Goal: Obtain resource: Download file/media

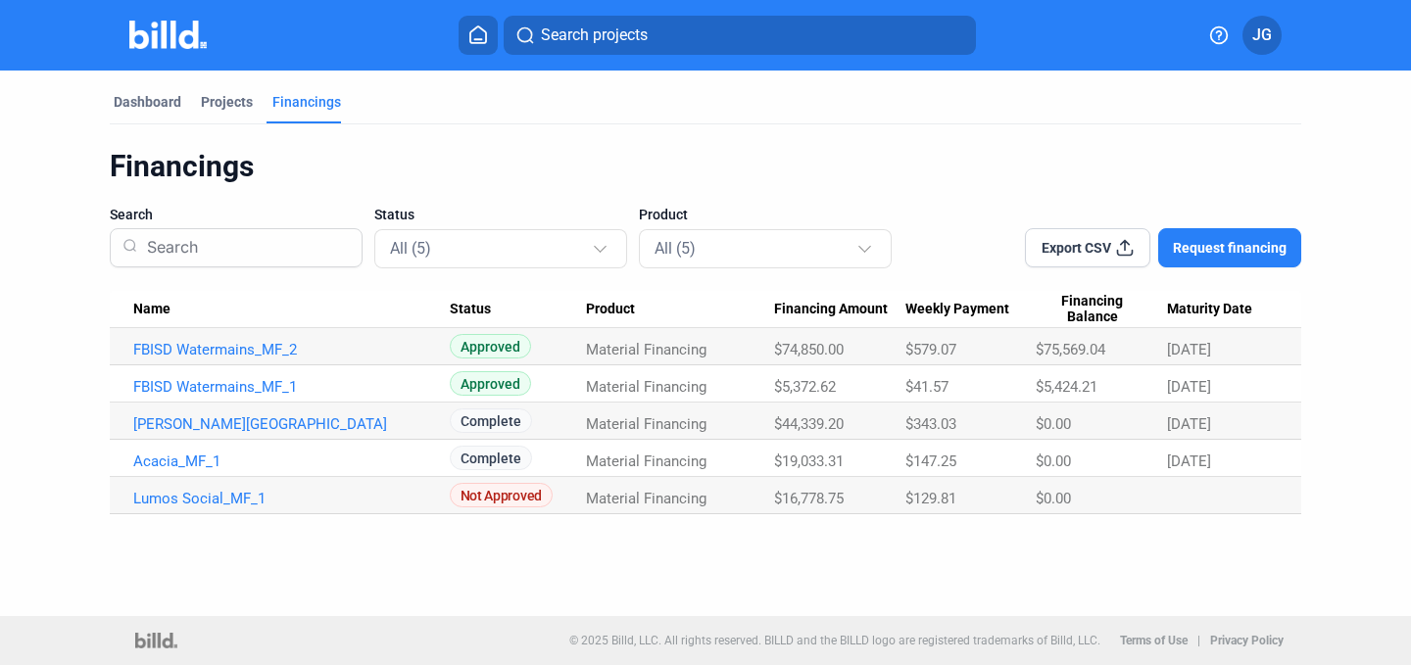
click at [545, 136] on div "Financings Search Status All (5) Product All (5) Export CSV Request financing N…" at bounding box center [706, 319] width 1192 height 390
click at [410, 426] on link "[PERSON_NAME][GEOGRAPHIC_DATA]" at bounding box center [291, 425] width 317 height 18
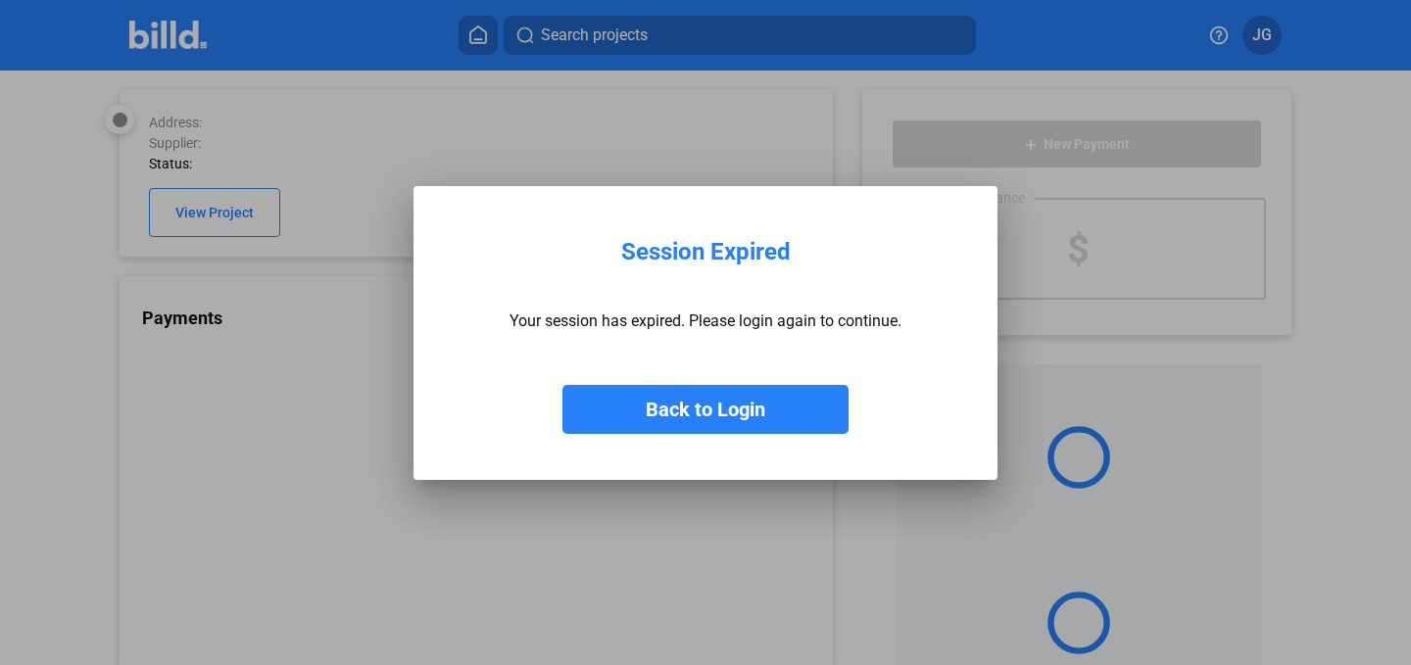
click at [717, 408] on button "Back to Login" at bounding box center [706, 409] width 286 height 49
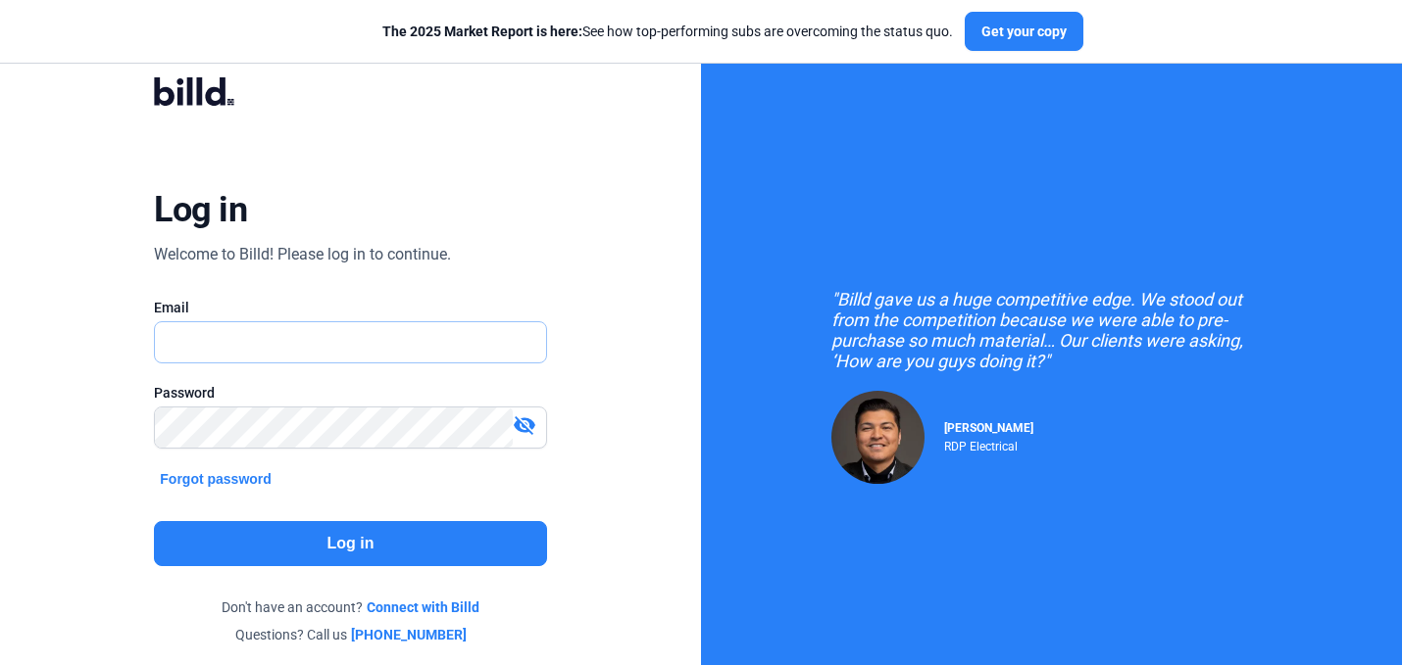
click at [420, 352] on input "text" at bounding box center [350, 342] width 390 height 40
type input "[PERSON_NAME][EMAIL_ADDRESS][DOMAIN_NAME]"
click at [376, 452] on div at bounding box center [350, 459] width 392 height 20
click at [338, 547] on button "Log in" at bounding box center [350, 543] width 392 height 45
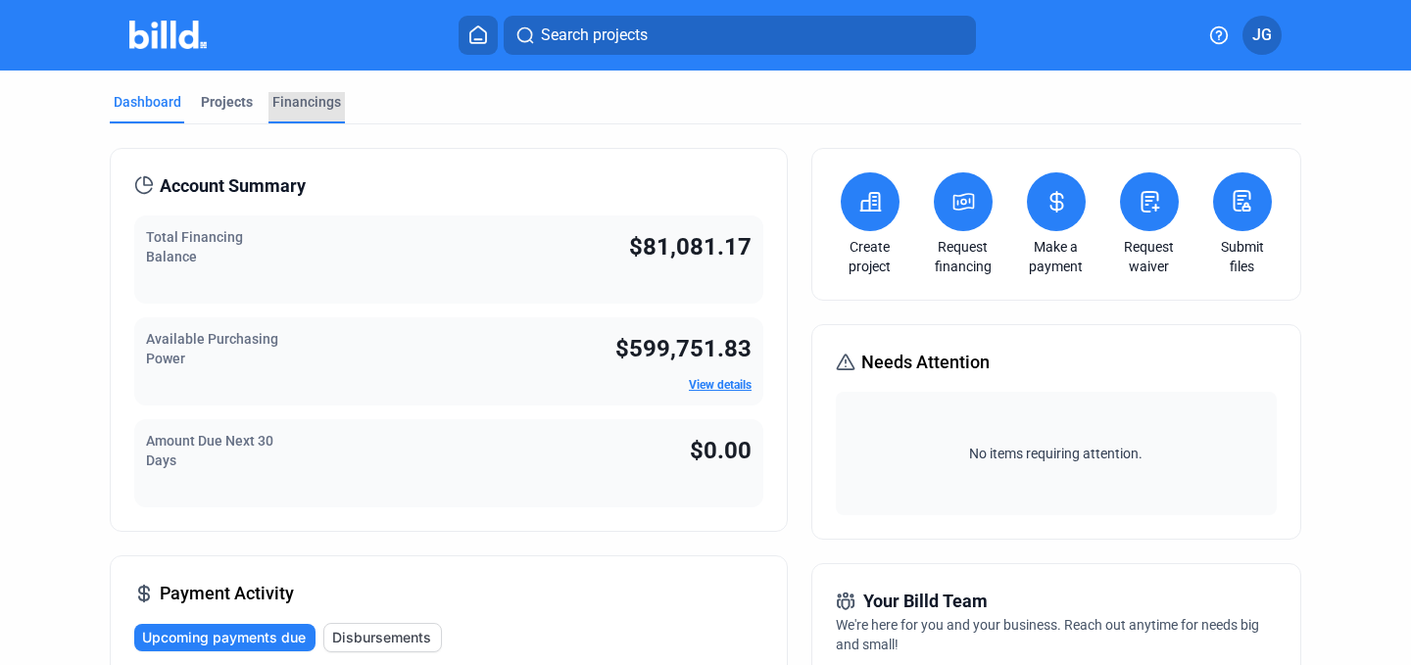
click at [318, 92] on div "Financings" at bounding box center [306, 102] width 69 height 20
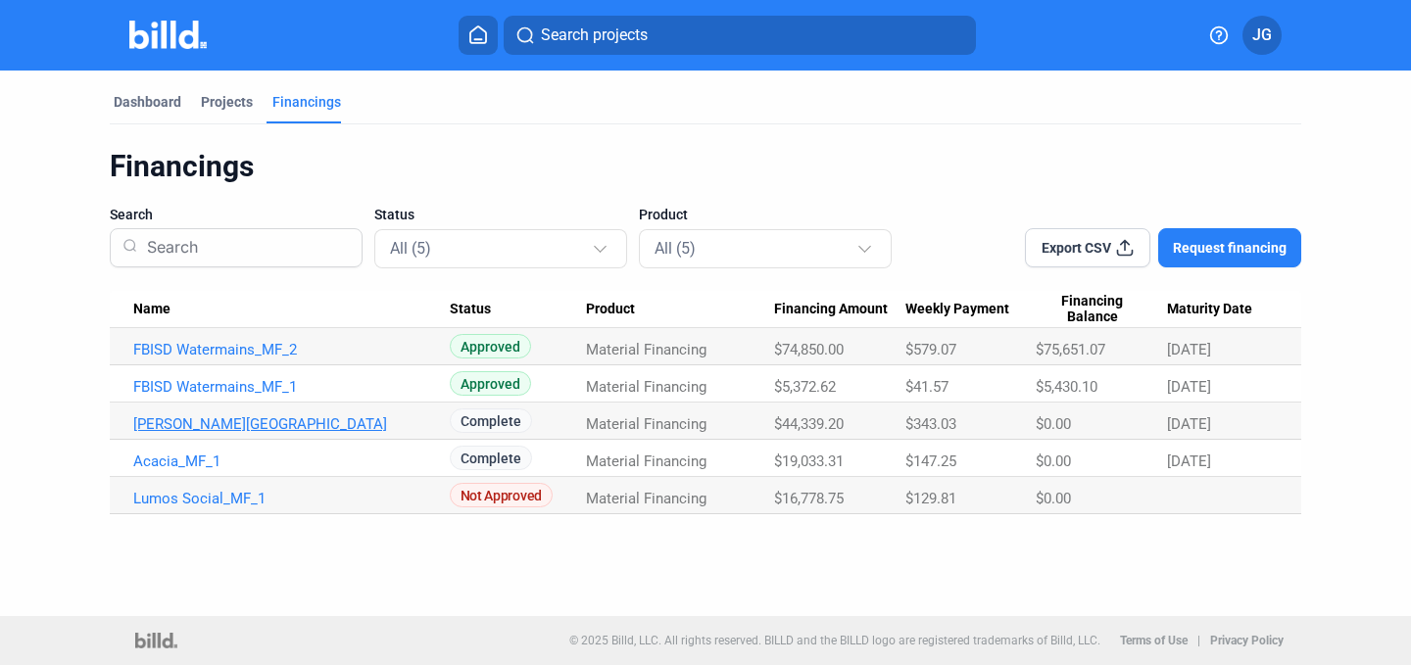
click at [281, 416] on link "[PERSON_NAME][GEOGRAPHIC_DATA]" at bounding box center [291, 425] width 317 height 18
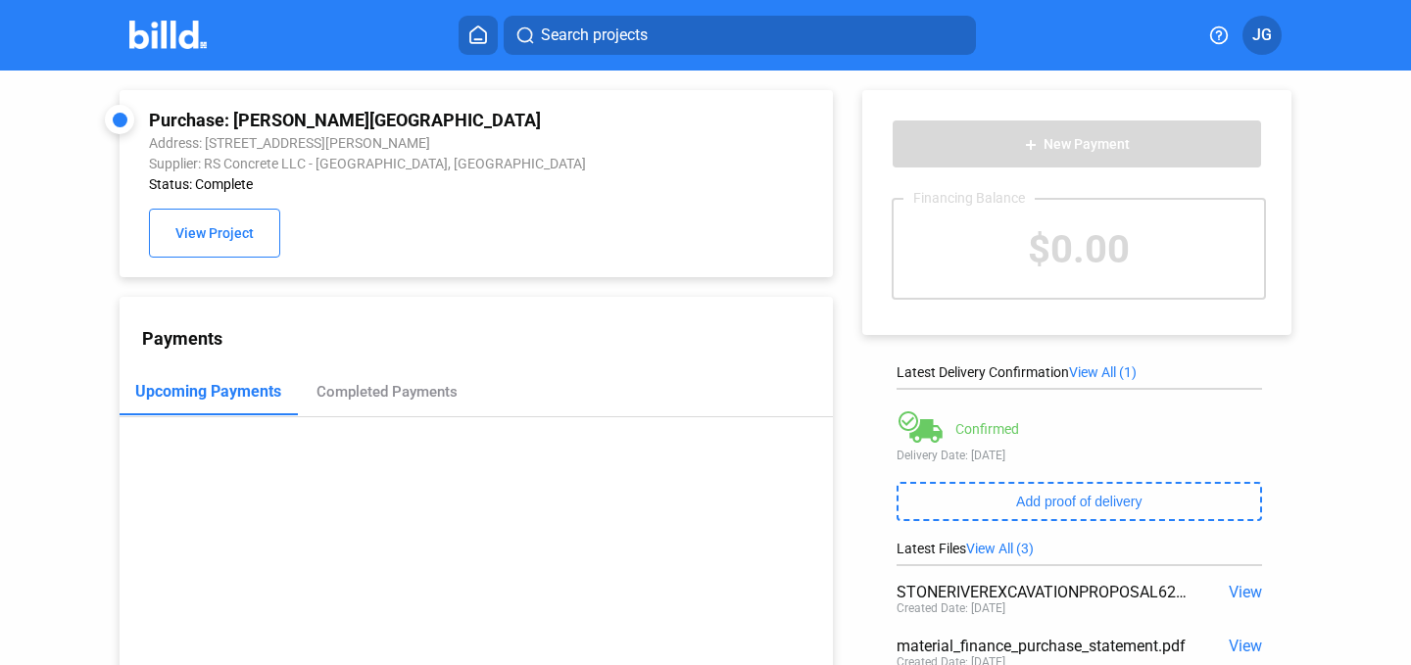
scroll to position [191, 0]
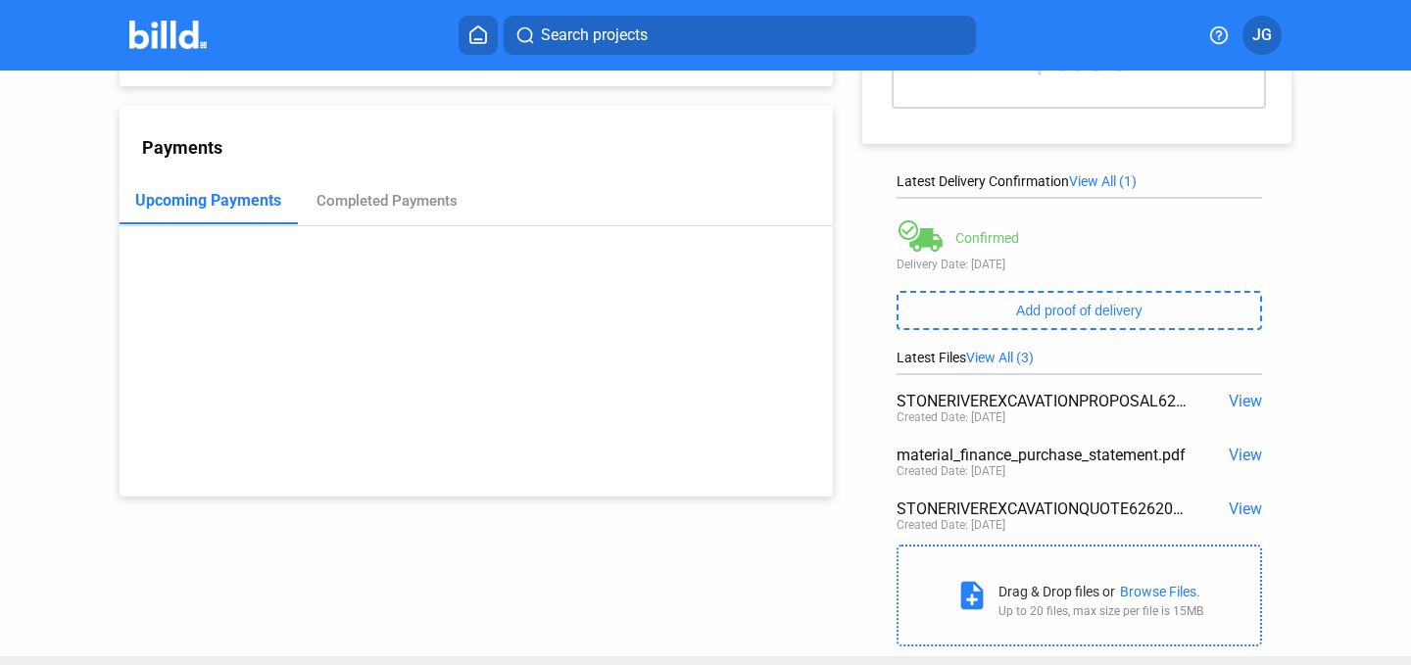
click at [1002, 365] on span "View All (3)" at bounding box center [1000, 358] width 68 height 16
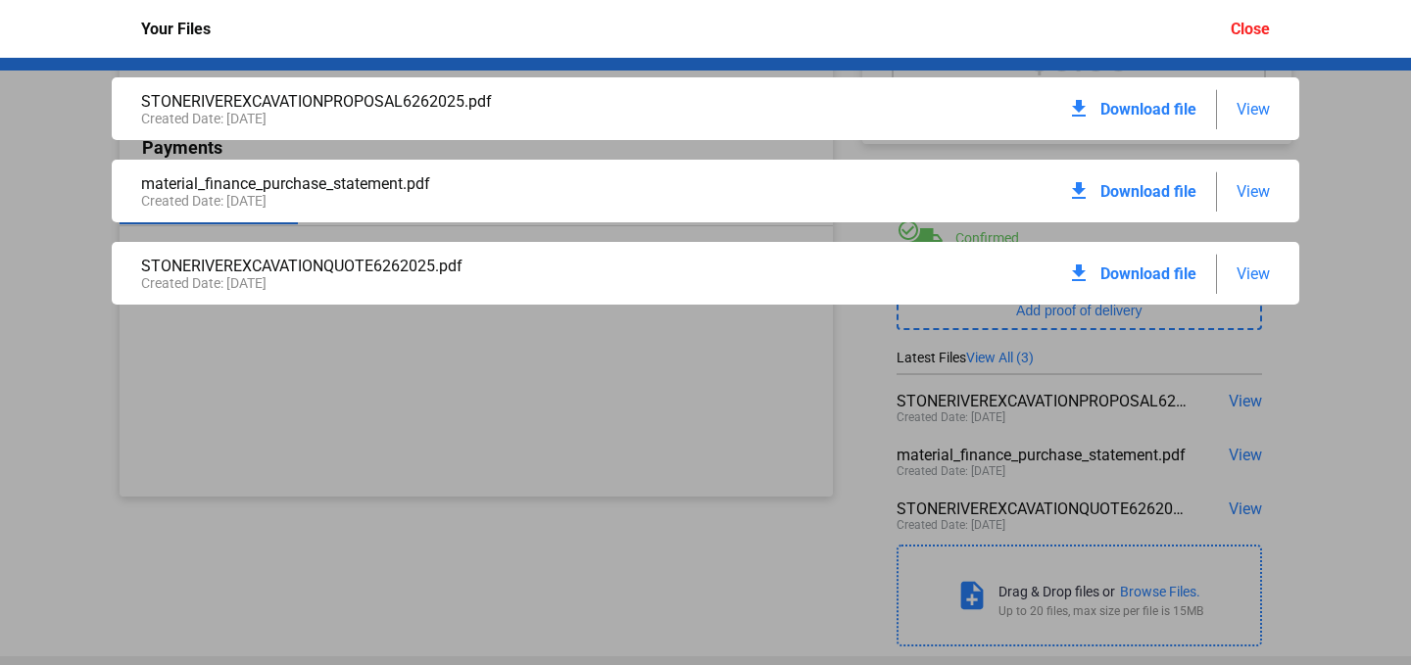
click at [1244, 270] on span "View" at bounding box center [1253, 274] width 33 height 19
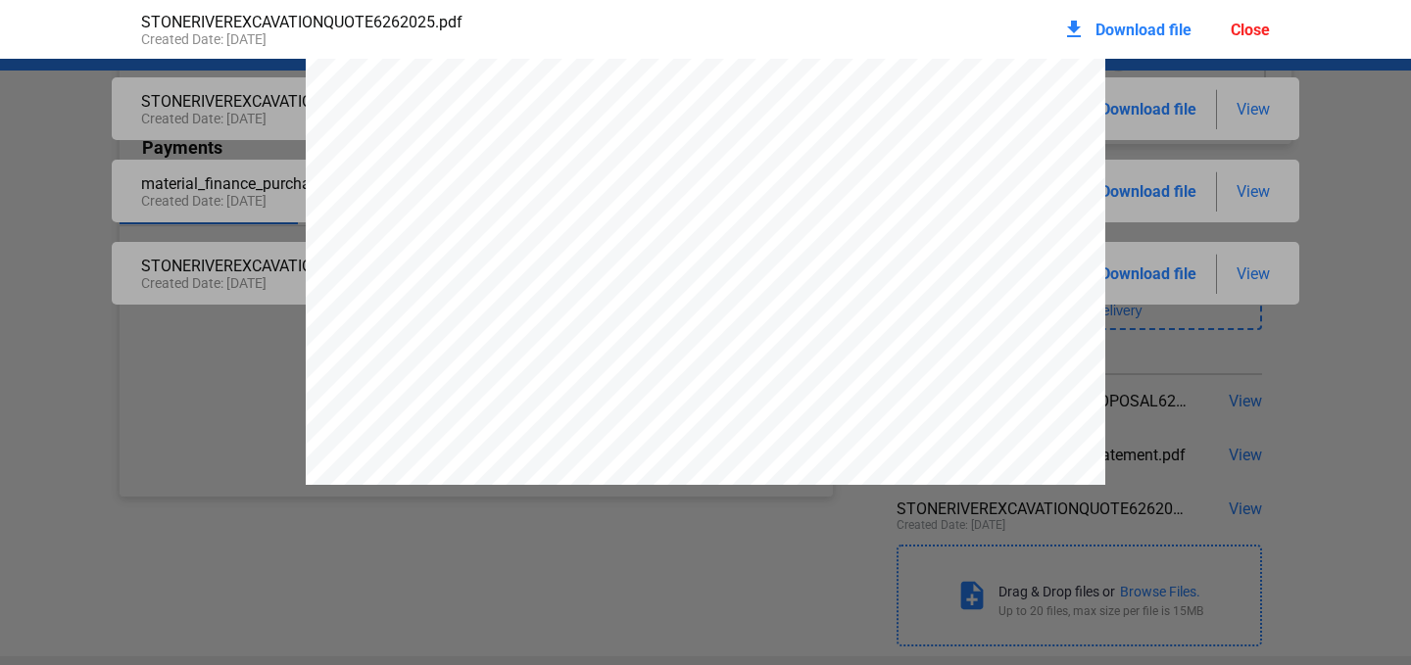
scroll to position [380, 0]
click at [1242, 29] on div "Close" at bounding box center [1250, 30] width 39 height 19
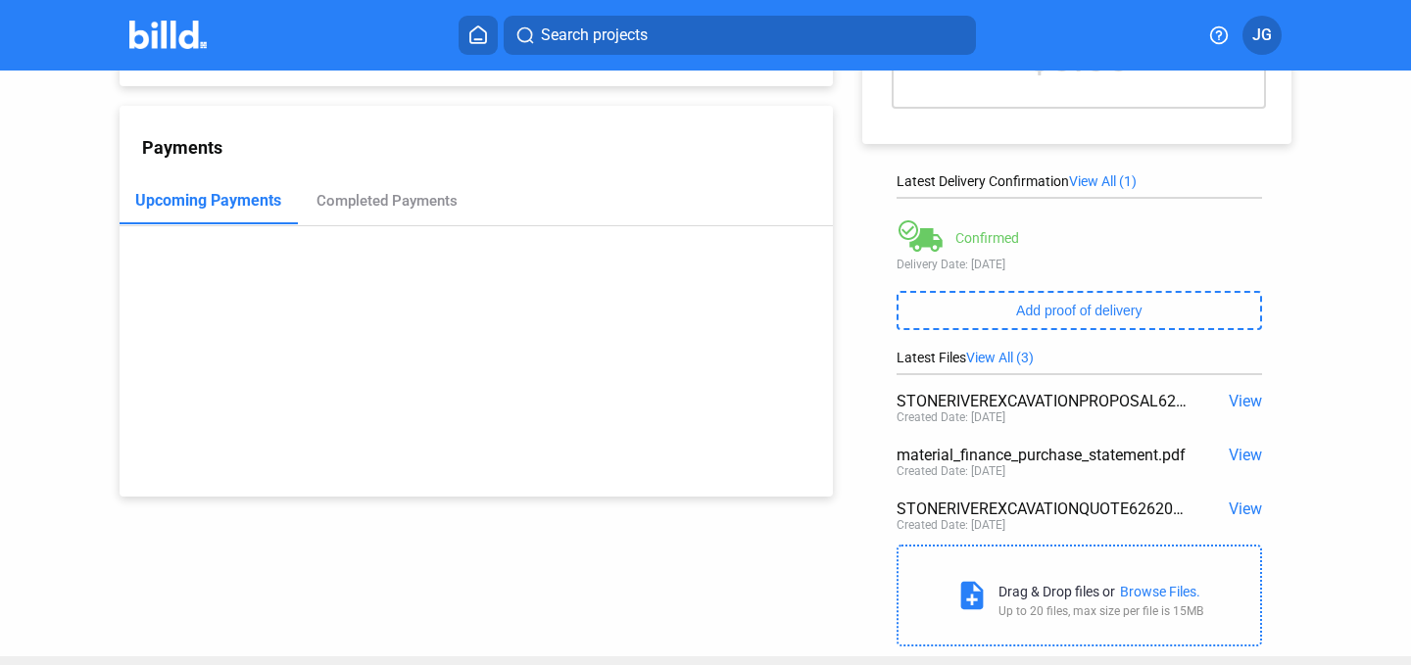
click at [1237, 455] on span "View" at bounding box center [1245, 455] width 33 height 19
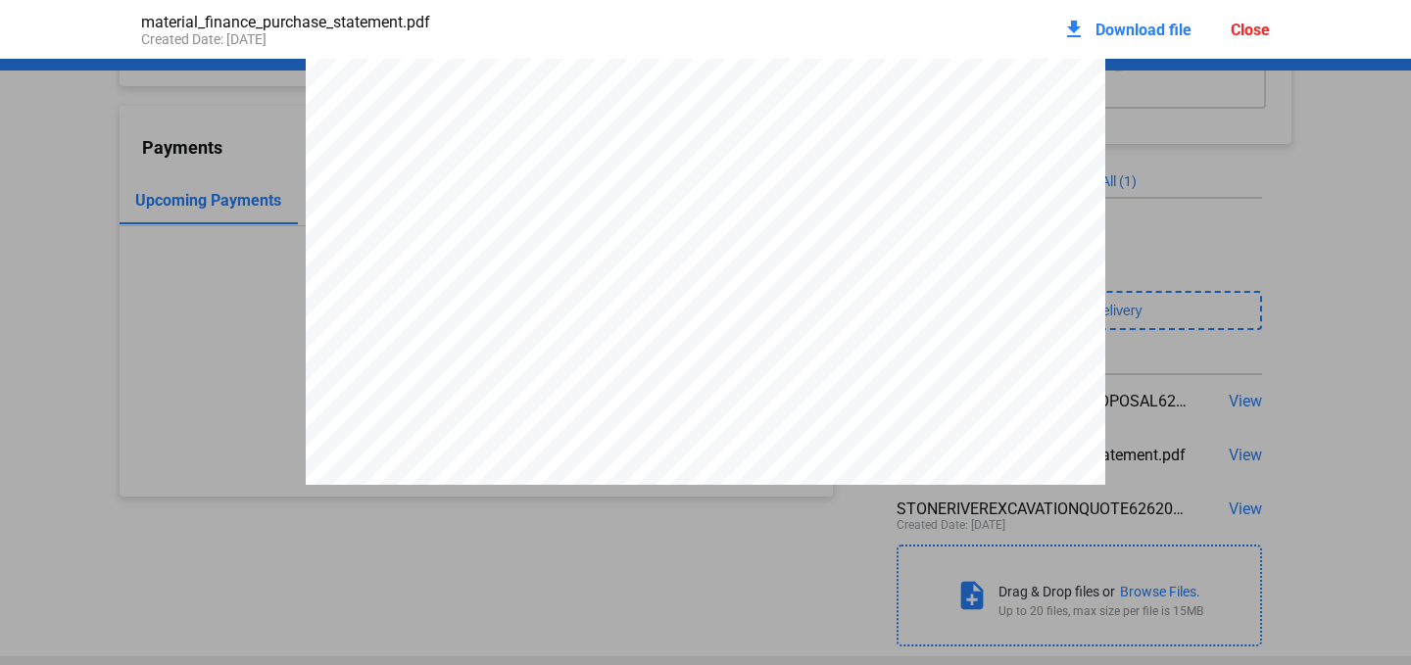
scroll to position [3816, 0]
click at [1256, 35] on div "Close" at bounding box center [1250, 30] width 39 height 19
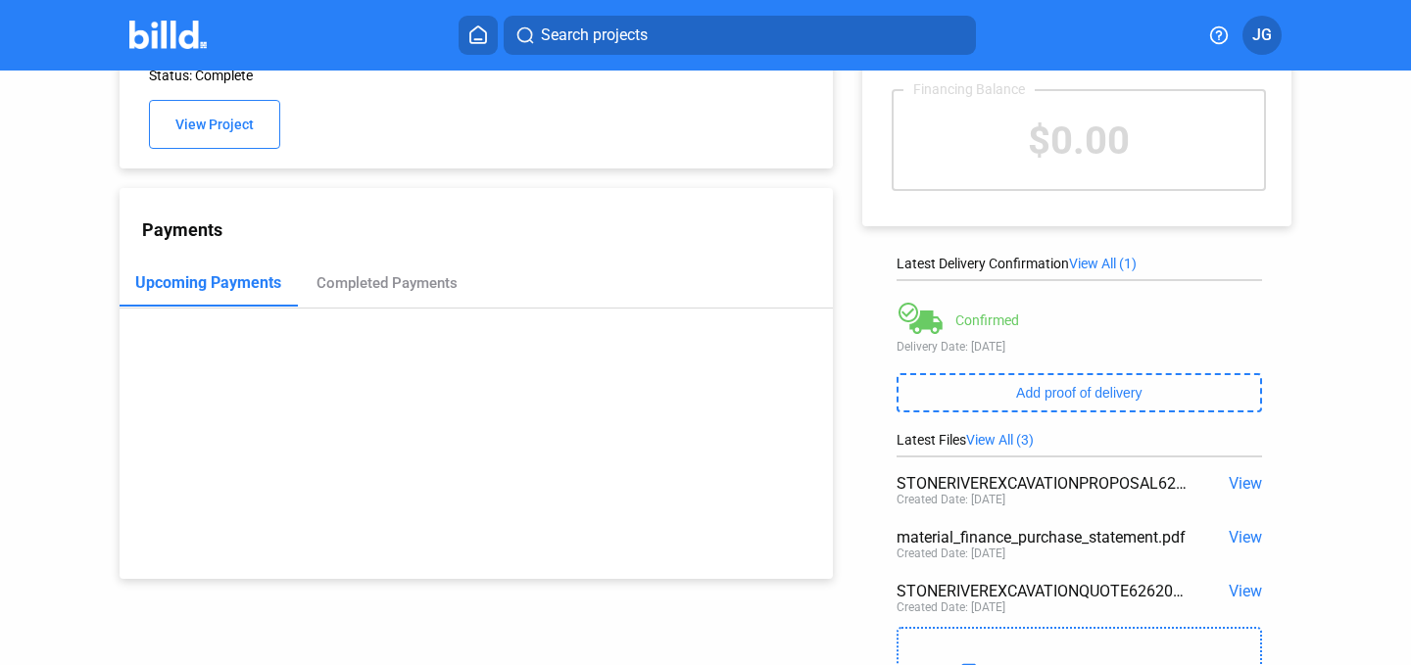
scroll to position [113, 0]
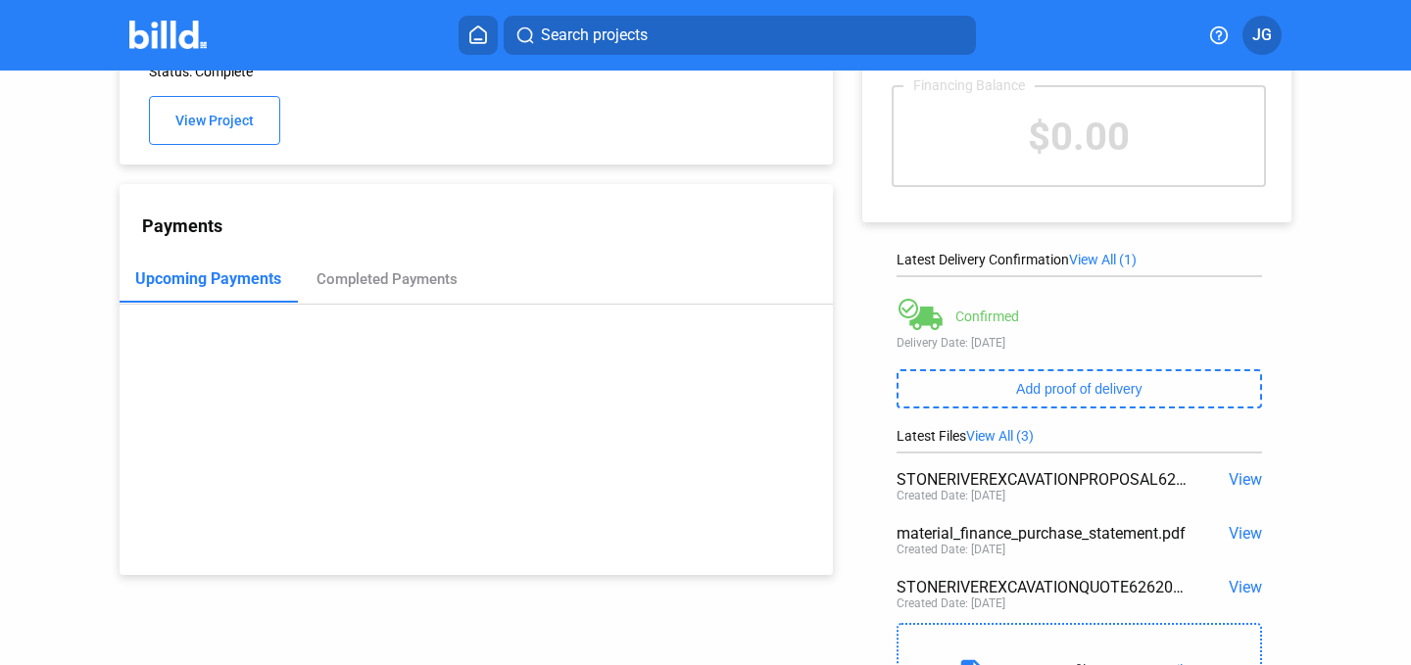
click at [1239, 536] on span "View" at bounding box center [1245, 533] width 33 height 19
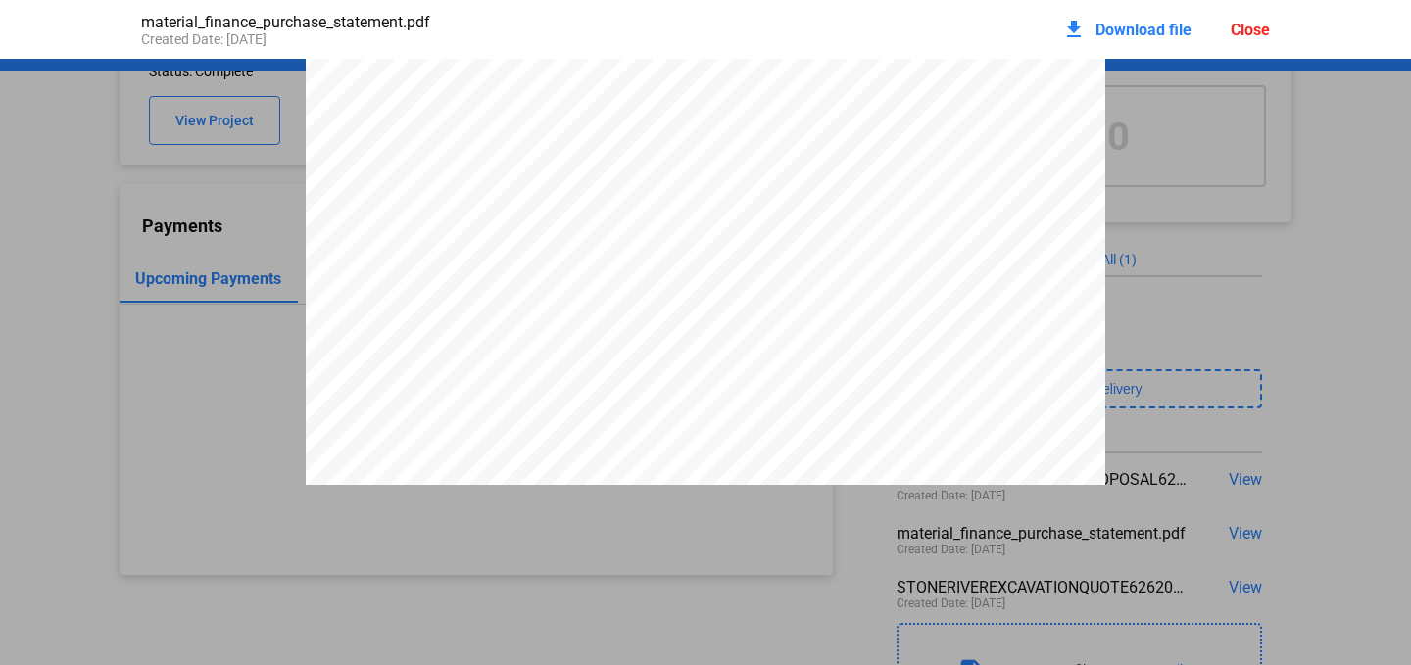
scroll to position [4856, 0]
click at [1246, 37] on div "Close" at bounding box center [1250, 30] width 39 height 19
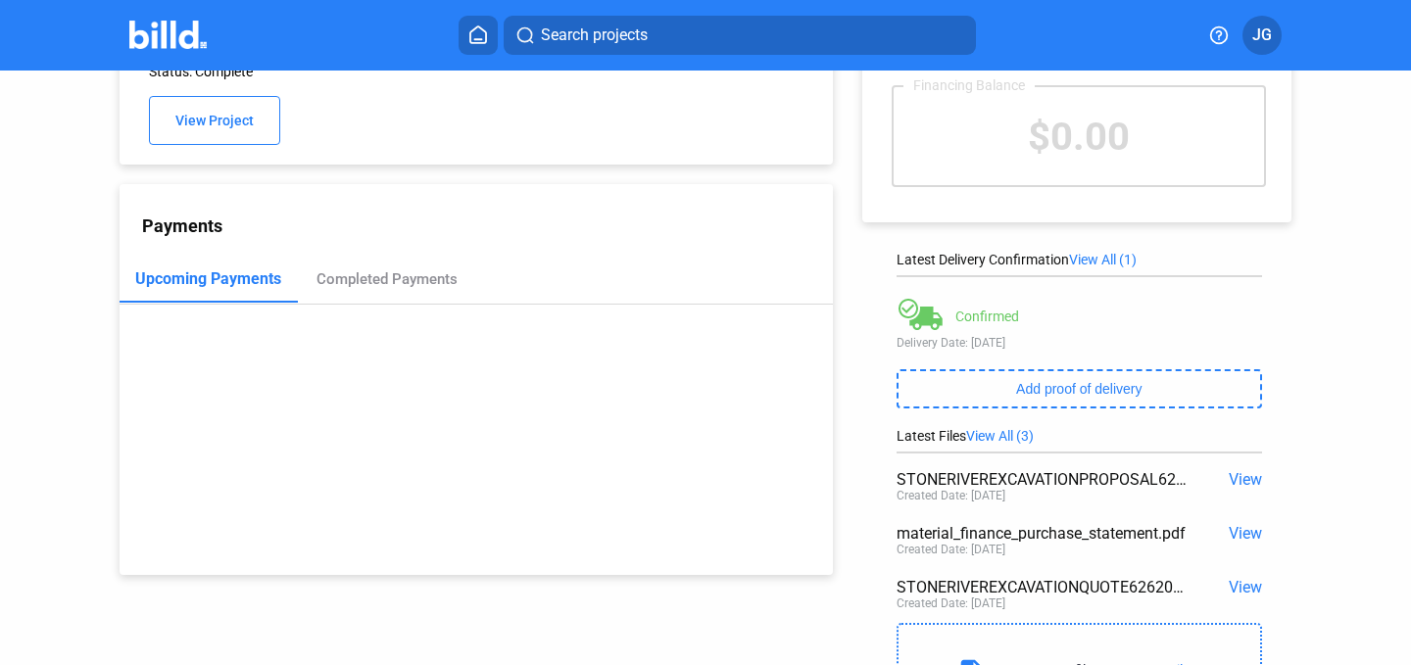
scroll to position [0, 0]
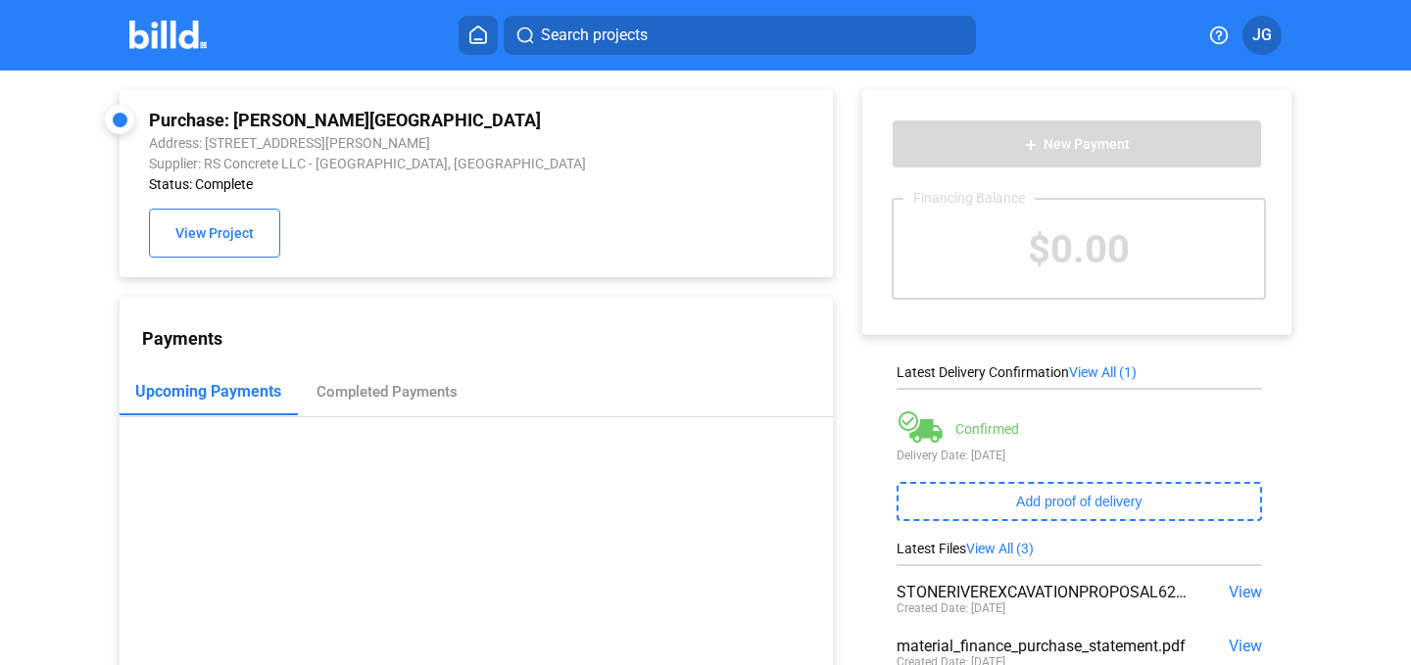
click at [189, 11] on mat-toolbar "Search projects JG" at bounding box center [705, 35] width 1411 height 71
click at [182, 31] on img at bounding box center [167, 35] width 77 height 28
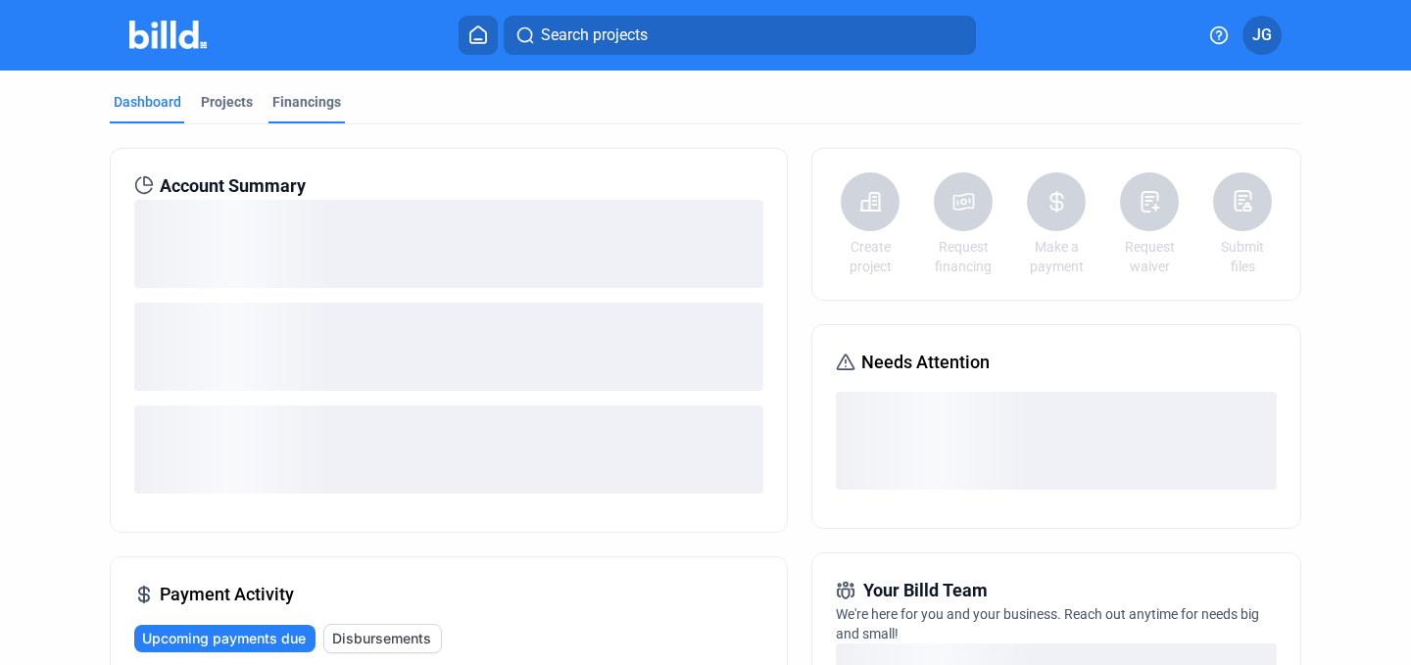
click at [302, 103] on div "Financings" at bounding box center [306, 102] width 69 height 20
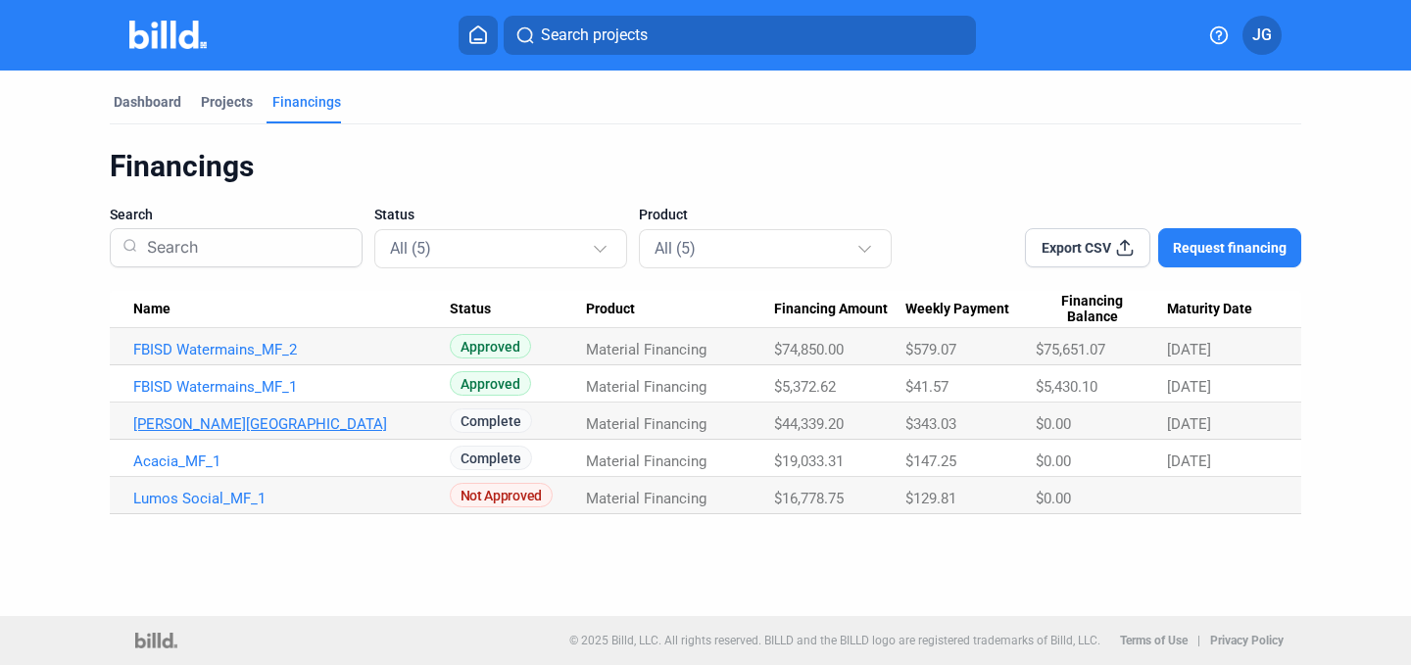
click at [266, 418] on link "[PERSON_NAME][GEOGRAPHIC_DATA]" at bounding box center [291, 425] width 317 height 18
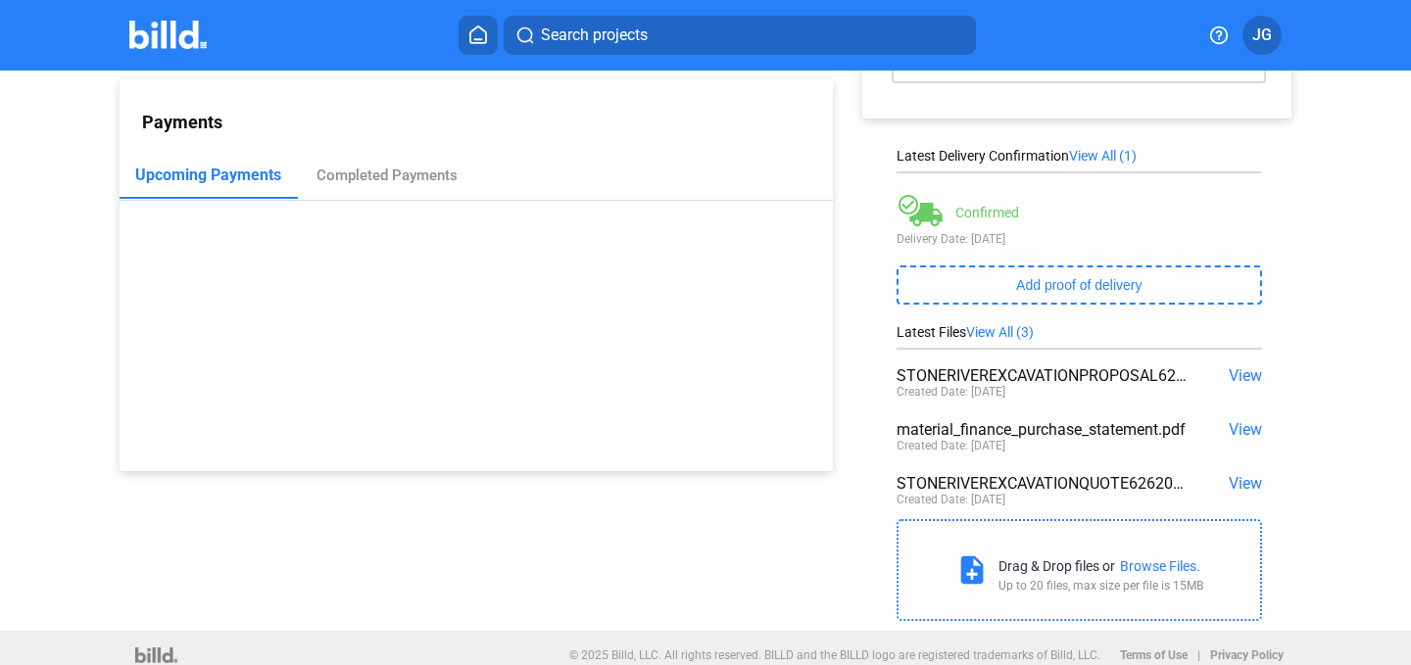
scroll to position [218, 0]
click at [1233, 432] on span "View" at bounding box center [1245, 428] width 33 height 19
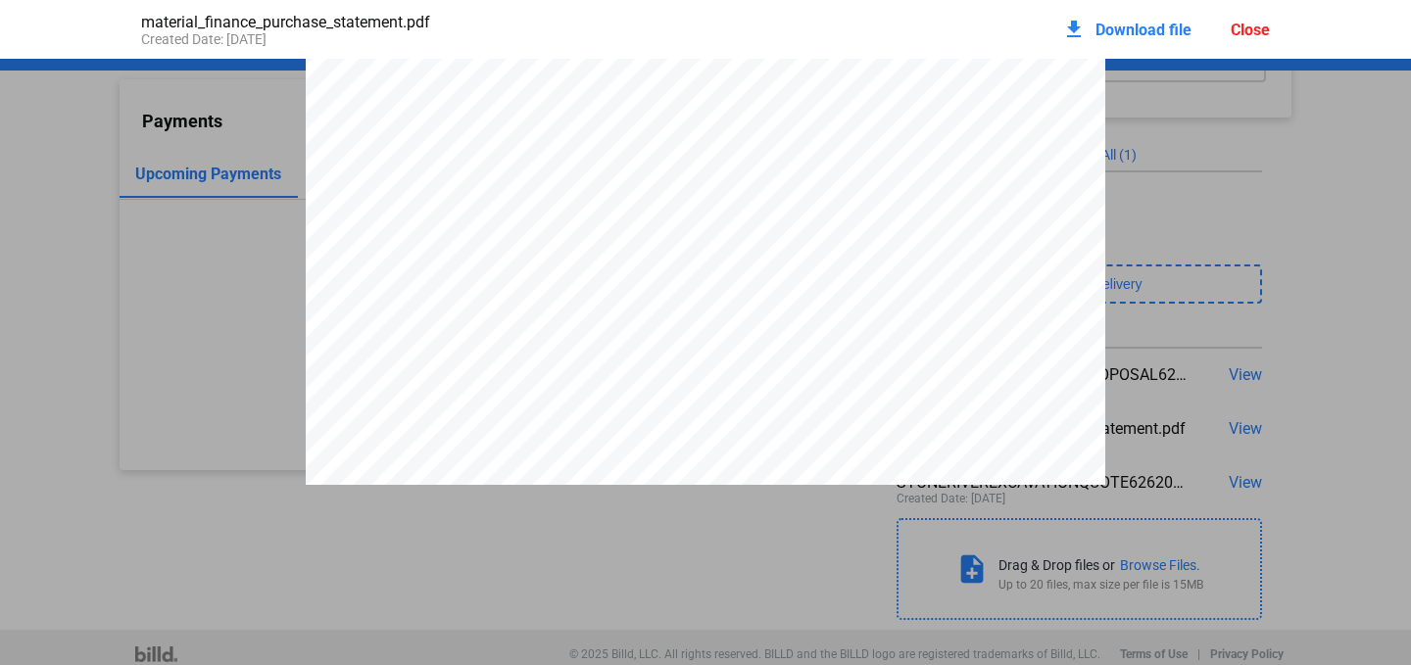
scroll to position [3707, 0]
click at [1123, 18] on div "download Download file" at bounding box center [1126, 29] width 129 height 43
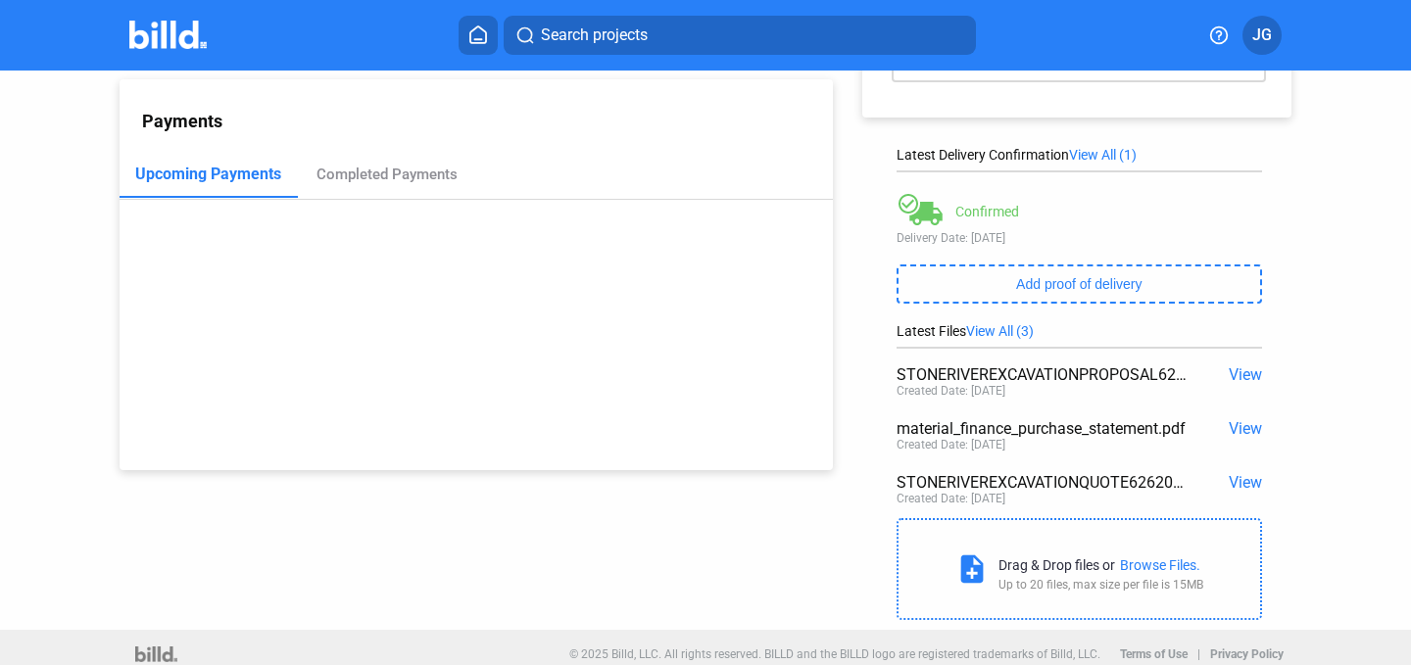
click at [1229, 383] on span "View" at bounding box center [1245, 375] width 33 height 19
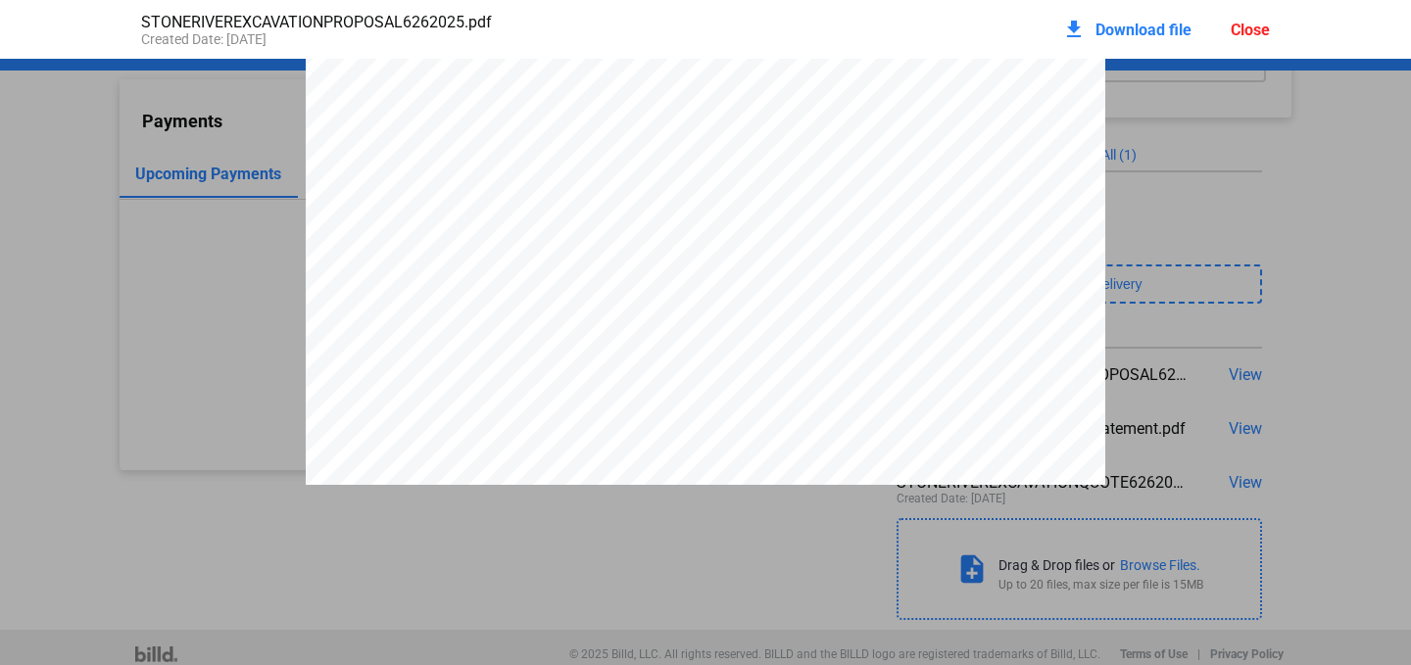
scroll to position [0, 0]
click at [1296, 292] on div at bounding box center [705, 577] width 1411 height 1035
click at [269, 214] on div at bounding box center [705, 577] width 1411 height 1035
click at [1248, 26] on div "Close" at bounding box center [1250, 30] width 39 height 19
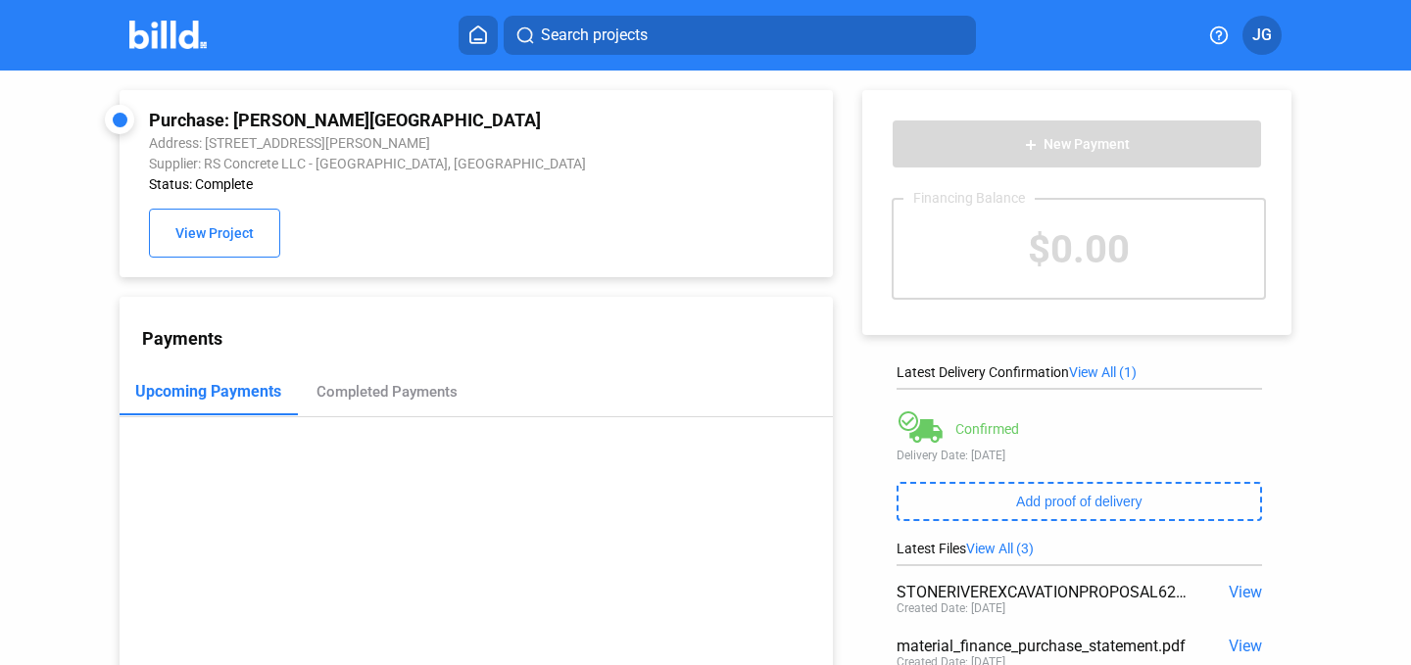
click at [187, 45] on img at bounding box center [167, 35] width 77 height 28
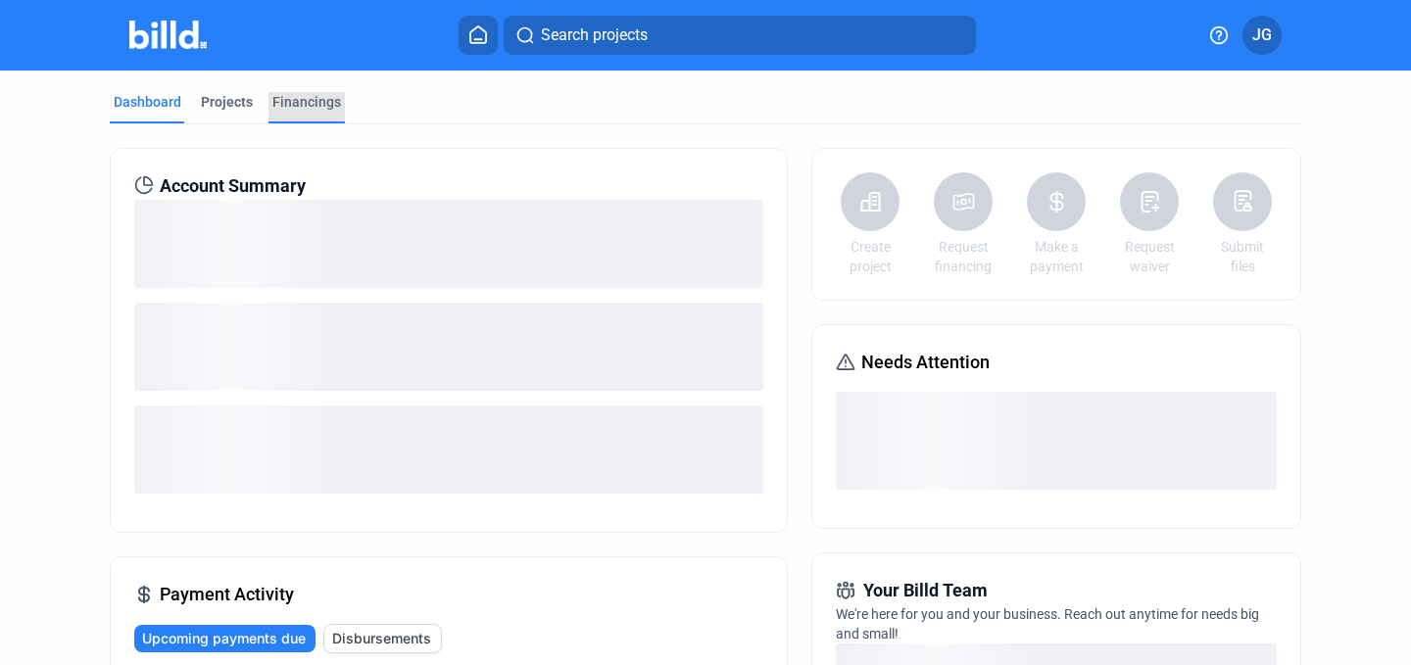
click at [302, 104] on div "Financings" at bounding box center [306, 102] width 69 height 20
